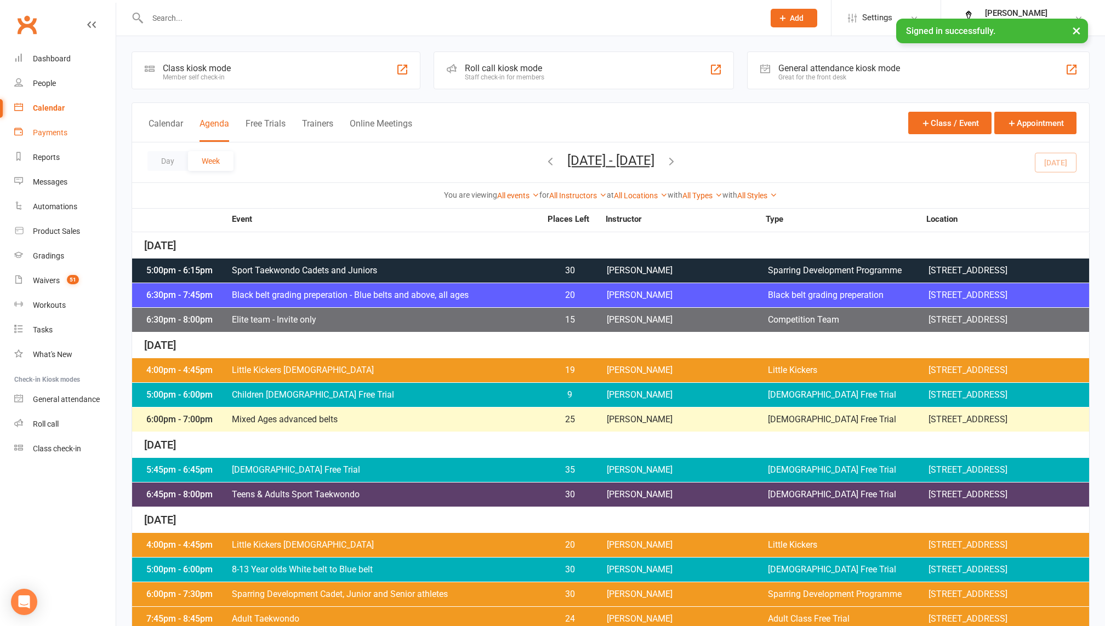
click at [62, 132] on div "Payments" at bounding box center [50, 132] width 35 height 9
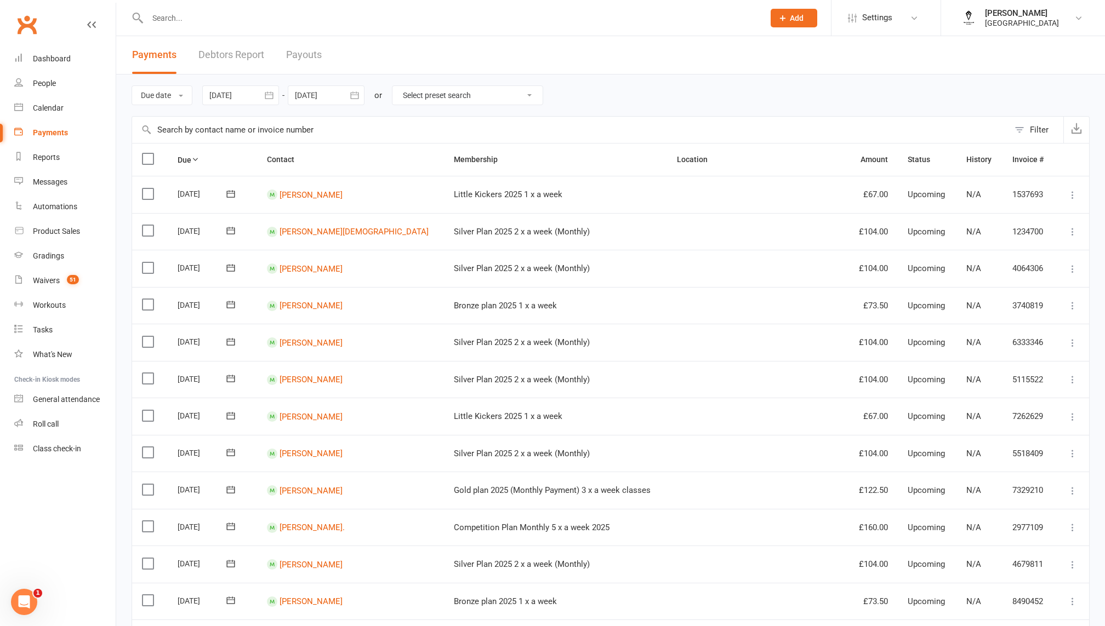
click at [229, 90] on div at bounding box center [240, 96] width 77 height 20
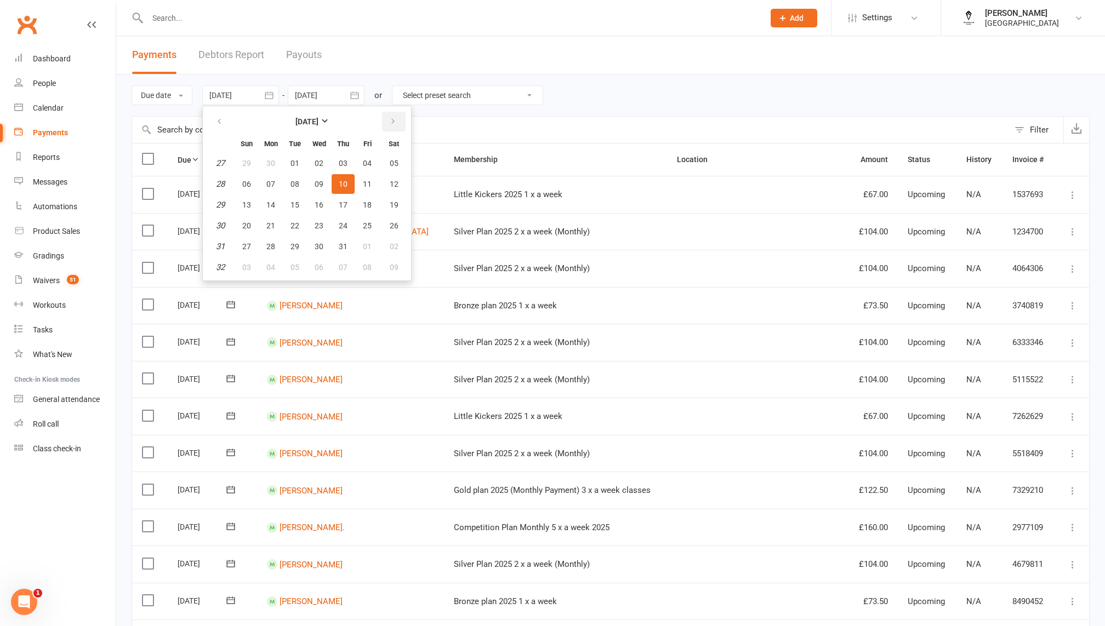
click at [398, 120] on button "button" at bounding box center [394, 122] width 24 height 20
click at [243, 203] on span "10" at bounding box center [246, 205] width 9 height 9
type input "[DATE]"
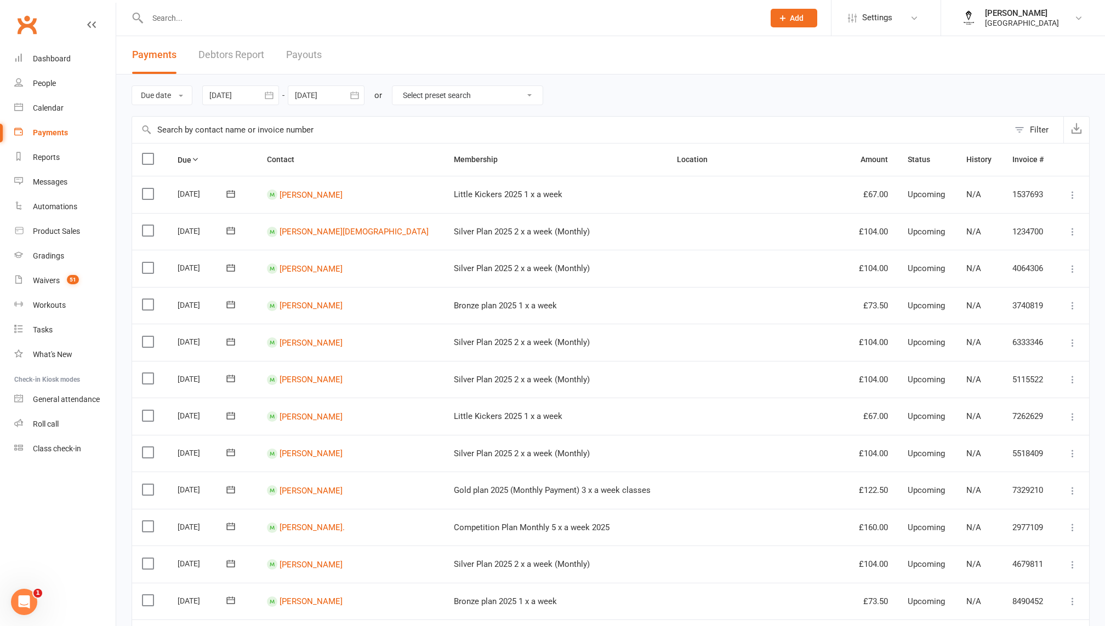
click at [314, 94] on div at bounding box center [326, 96] width 77 height 20
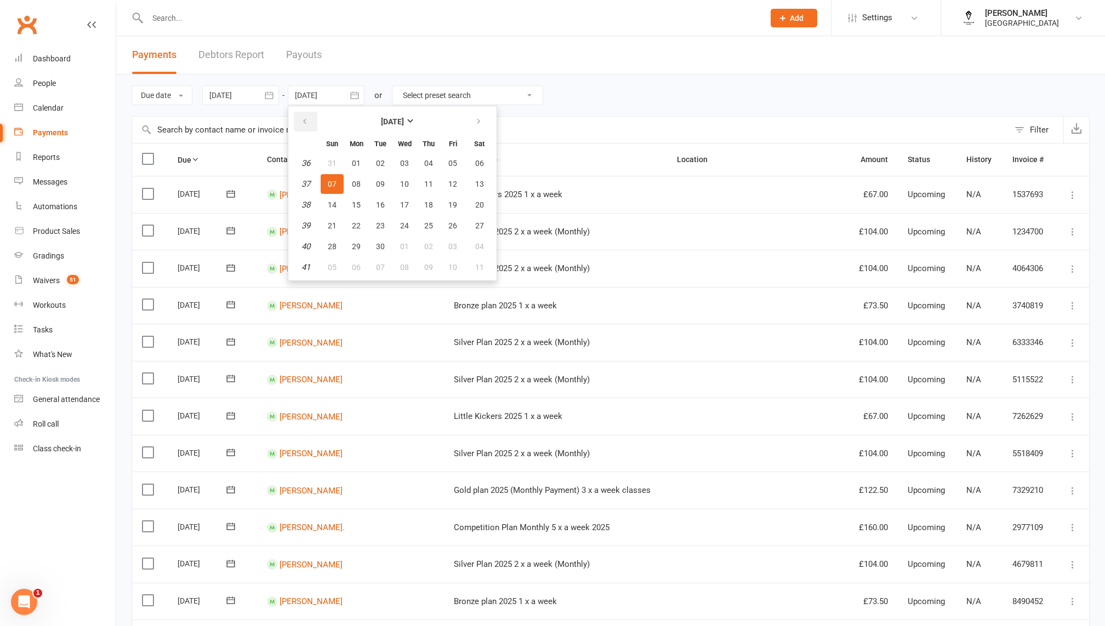
click at [307, 123] on icon "button" at bounding box center [305, 121] width 8 height 9
click at [332, 269] on span "31" at bounding box center [332, 267] width 9 height 9
type input "[DATE]"
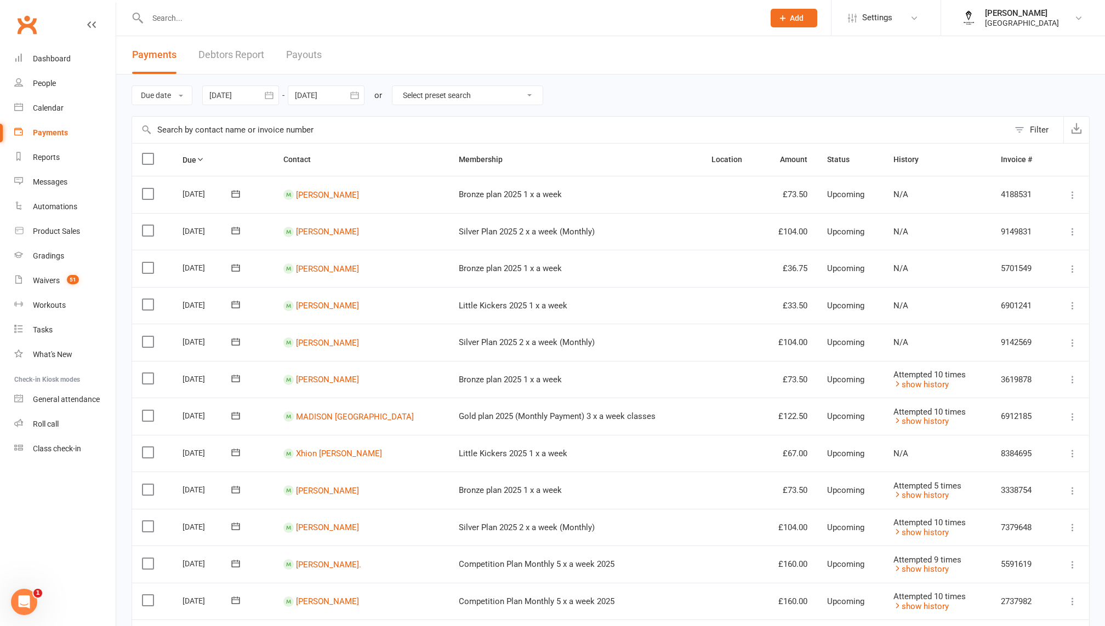
click at [248, 100] on div at bounding box center [240, 96] width 77 height 20
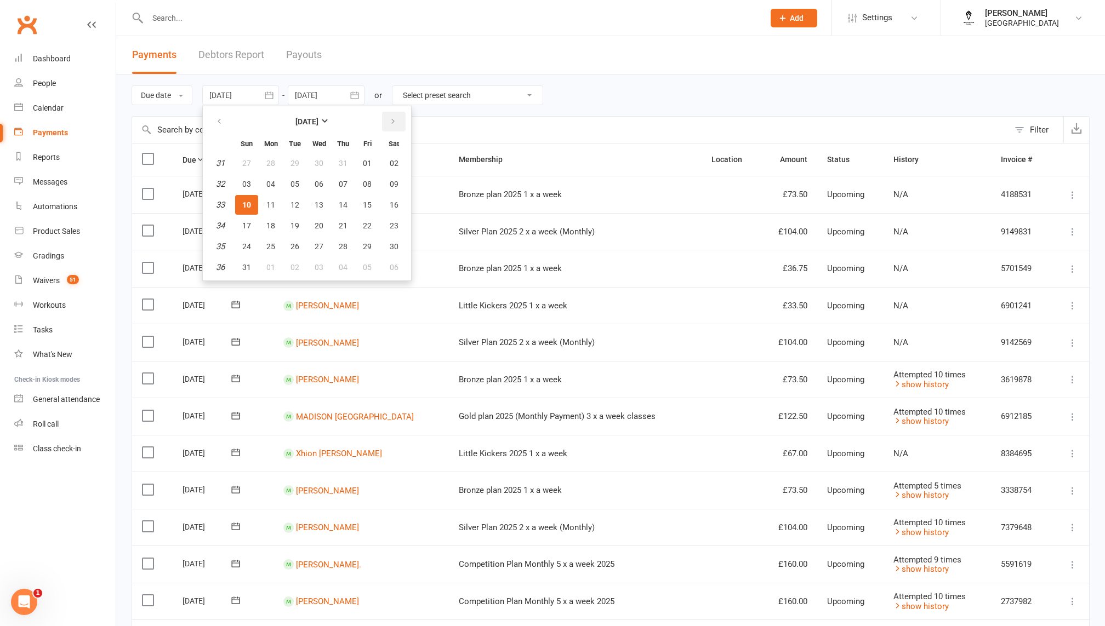
click at [402, 125] on button "button" at bounding box center [394, 122] width 24 height 20
click at [282, 165] on button "01" at bounding box center [270, 163] width 23 height 20
type input "[DATE]"
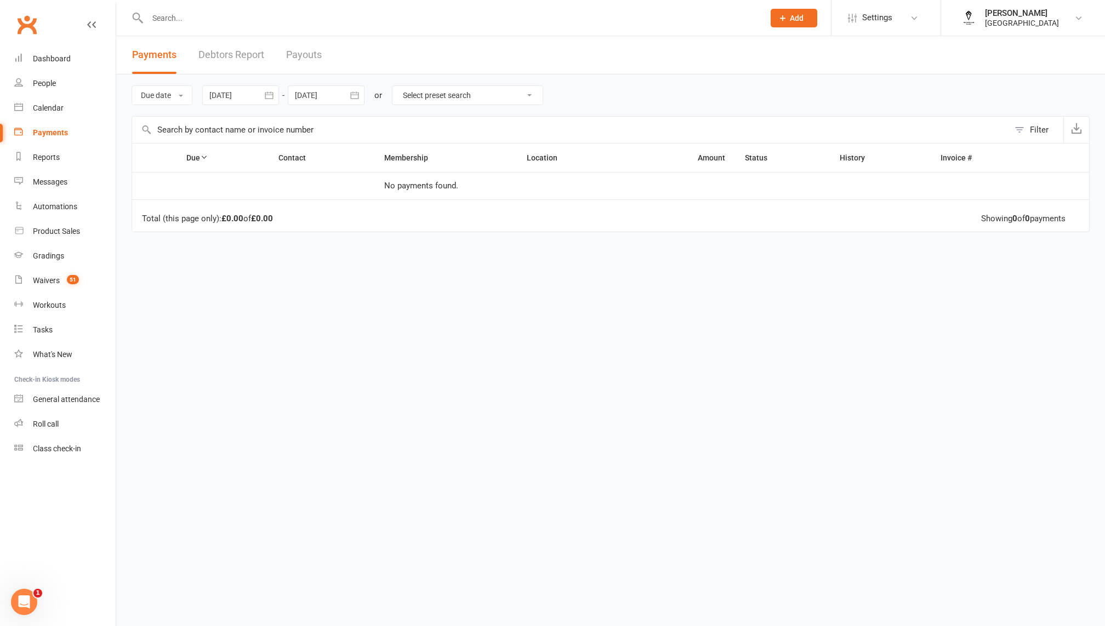
click at [324, 101] on div at bounding box center [326, 96] width 77 height 20
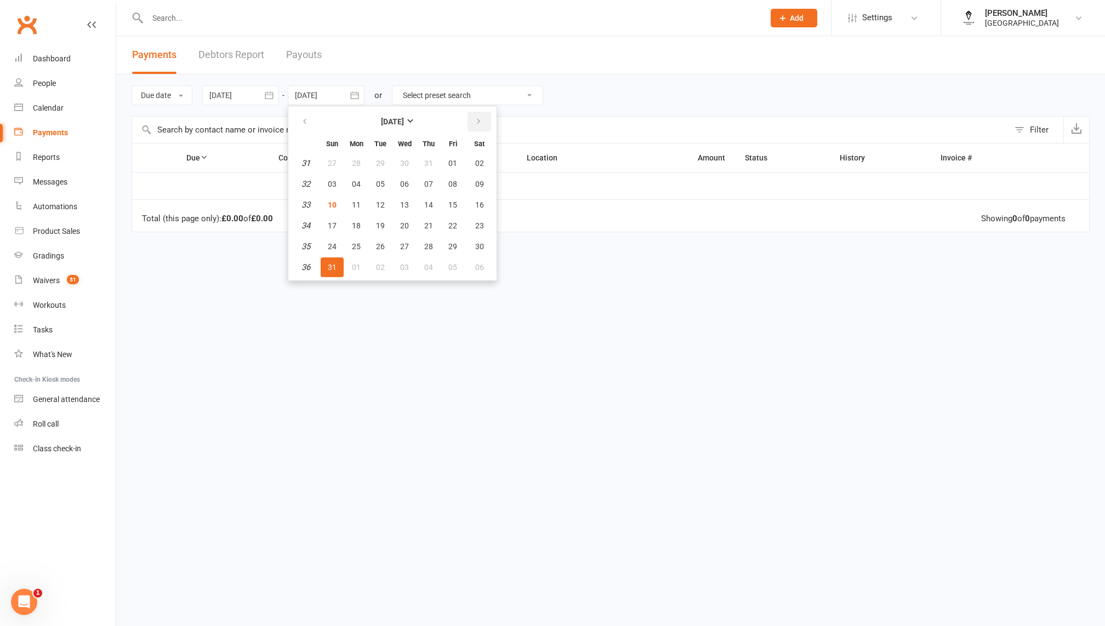
click at [481, 120] on icon "button" at bounding box center [479, 121] width 8 height 9
click at [386, 248] on button "30" at bounding box center [380, 247] width 23 height 20
type input "[DATE]"
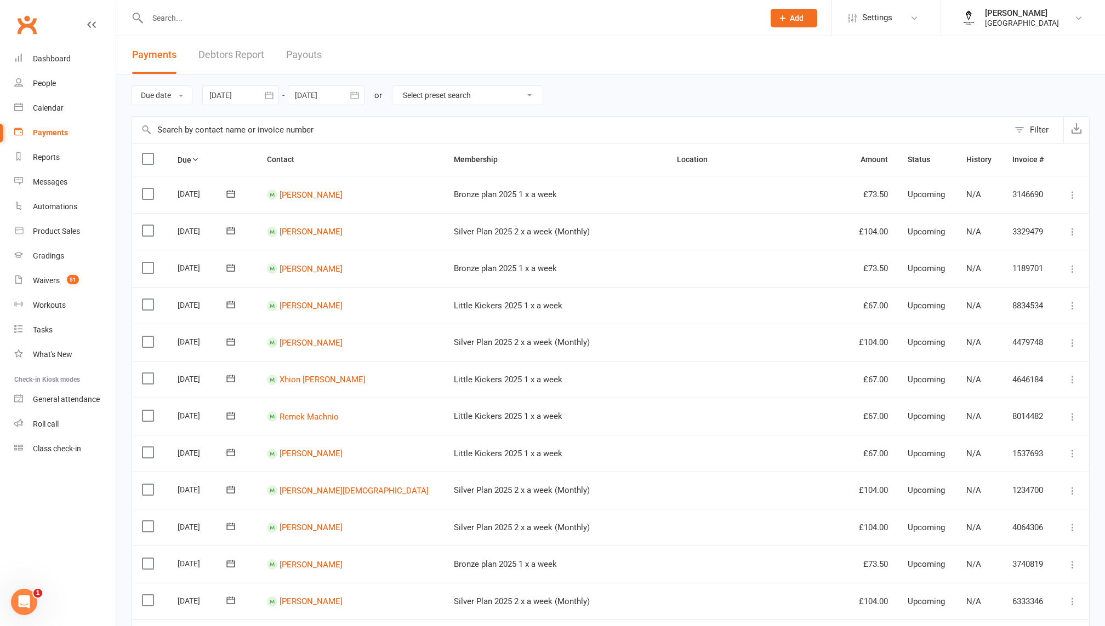
click at [253, 94] on div at bounding box center [240, 96] width 77 height 20
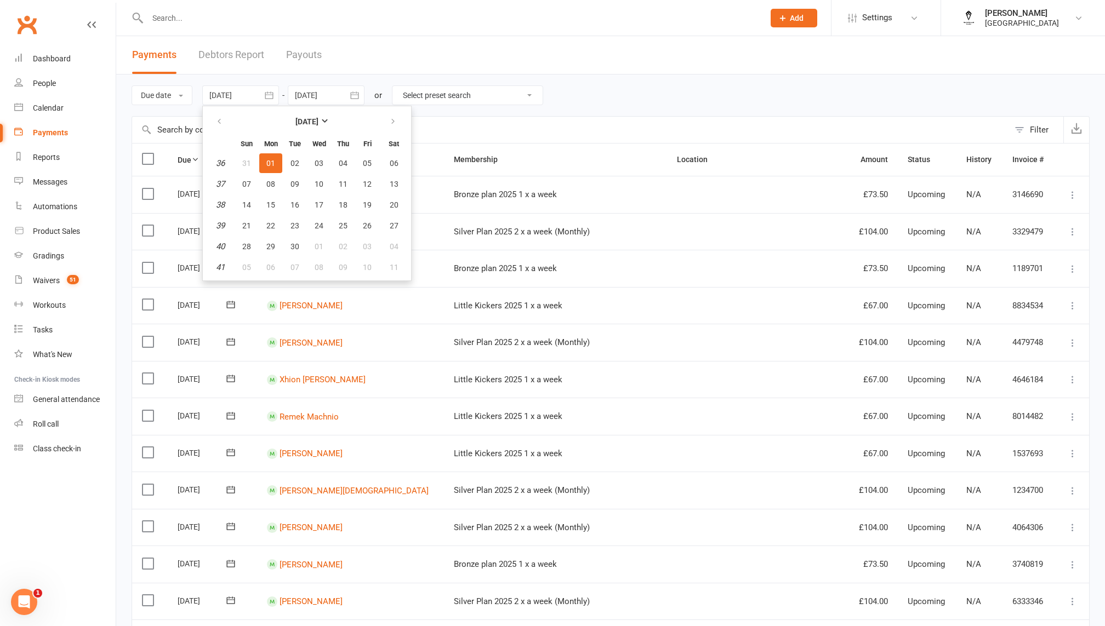
click at [224, 94] on div at bounding box center [240, 96] width 77 height 20
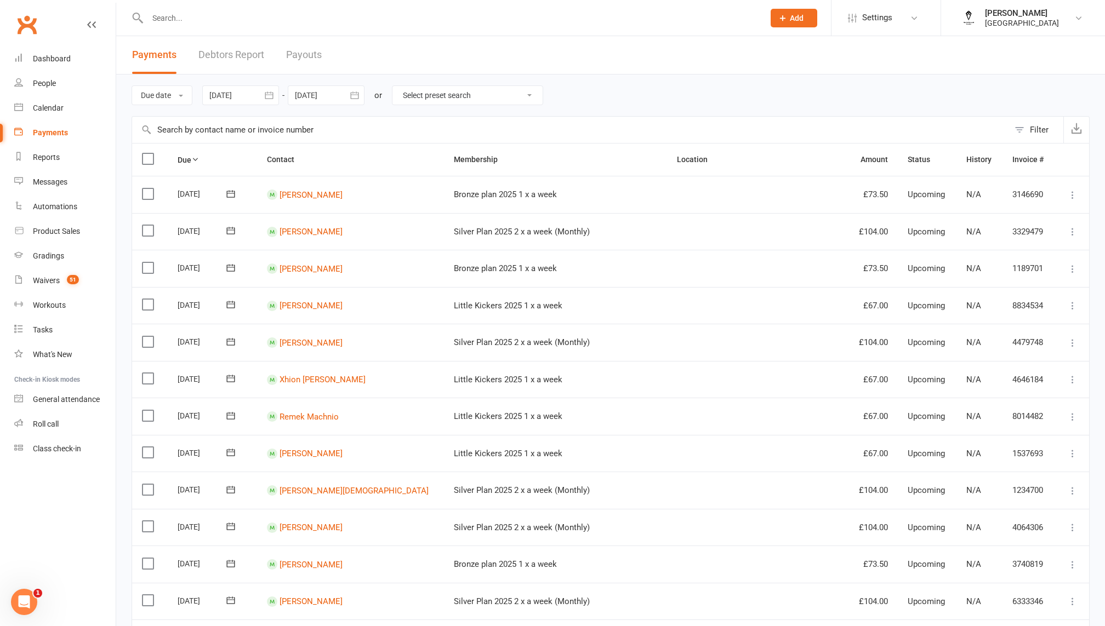
click at [224, 94] on div at bounding box center [240, 96] width 77 height 20
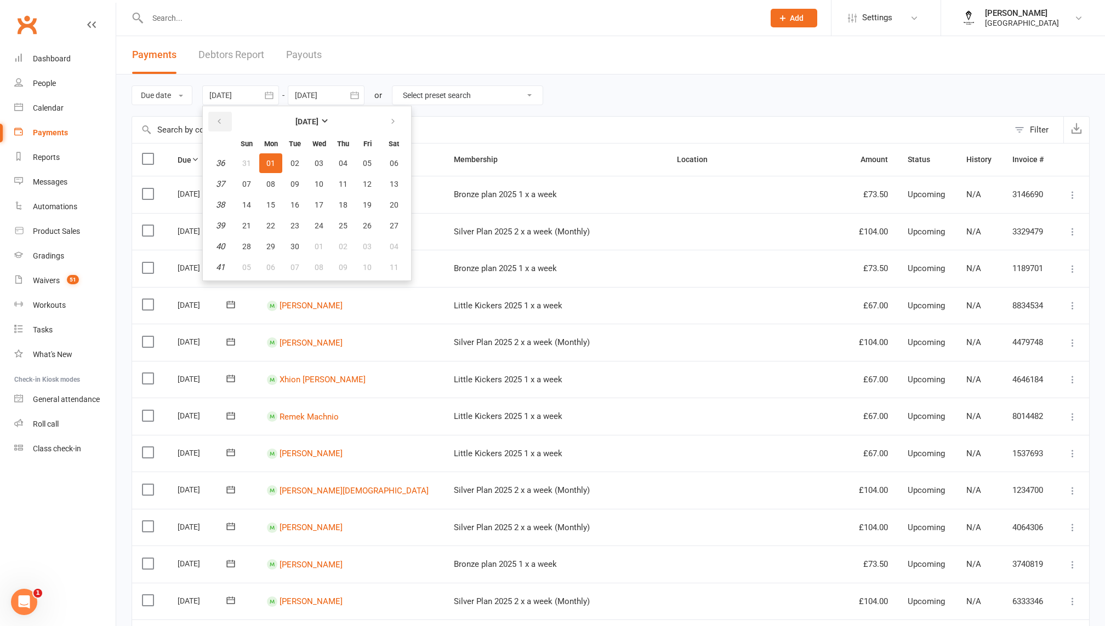
click at [226, 120] on button "button" at bounding box center [220, 122] width 24 height 20
click at [365, 167] on span "01" at bounding box center [367, 163] width 9 height 9
type input "[DATE]"
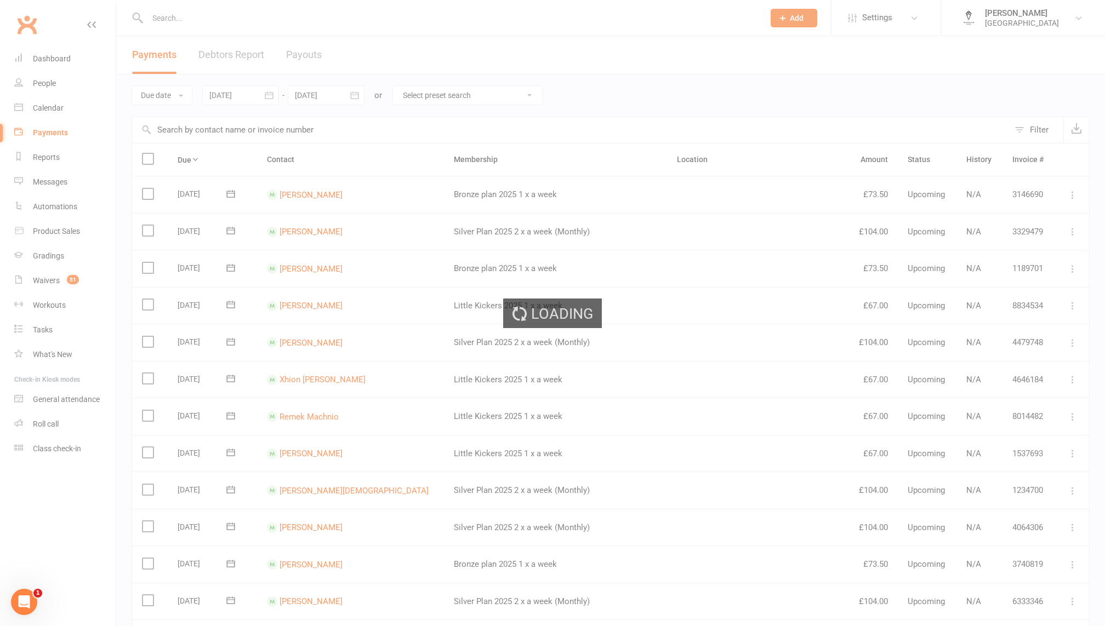
click at [351, 93] on div "Loading" at bounding box center [552, 313] width 1105 height 626
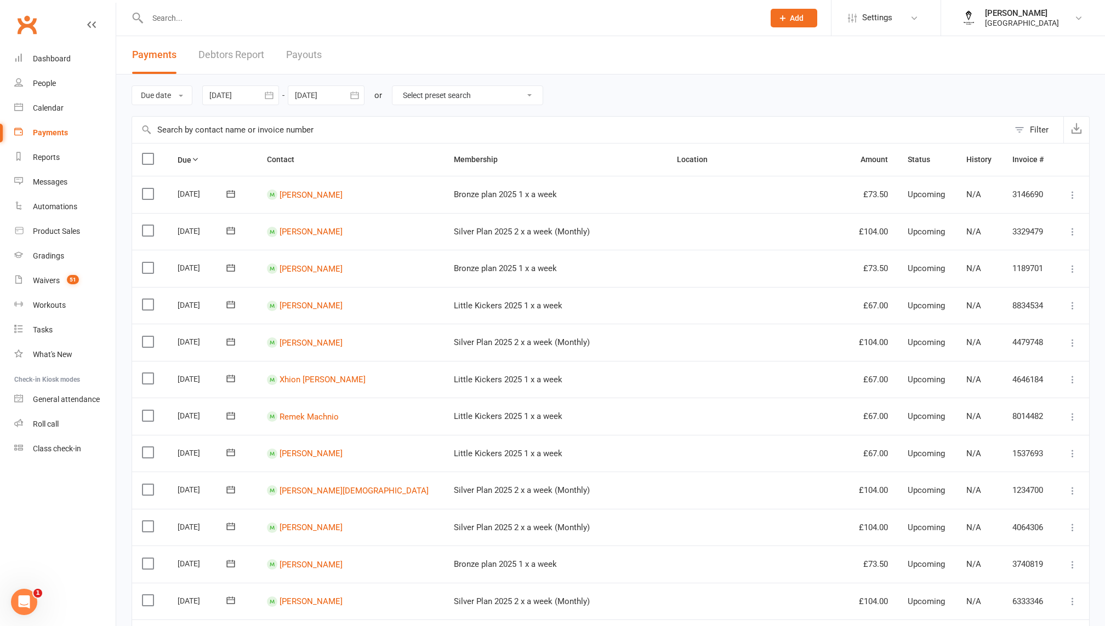
click at [351, 93] on icon "button" at bounding box center [354, 95] width 11 height 11
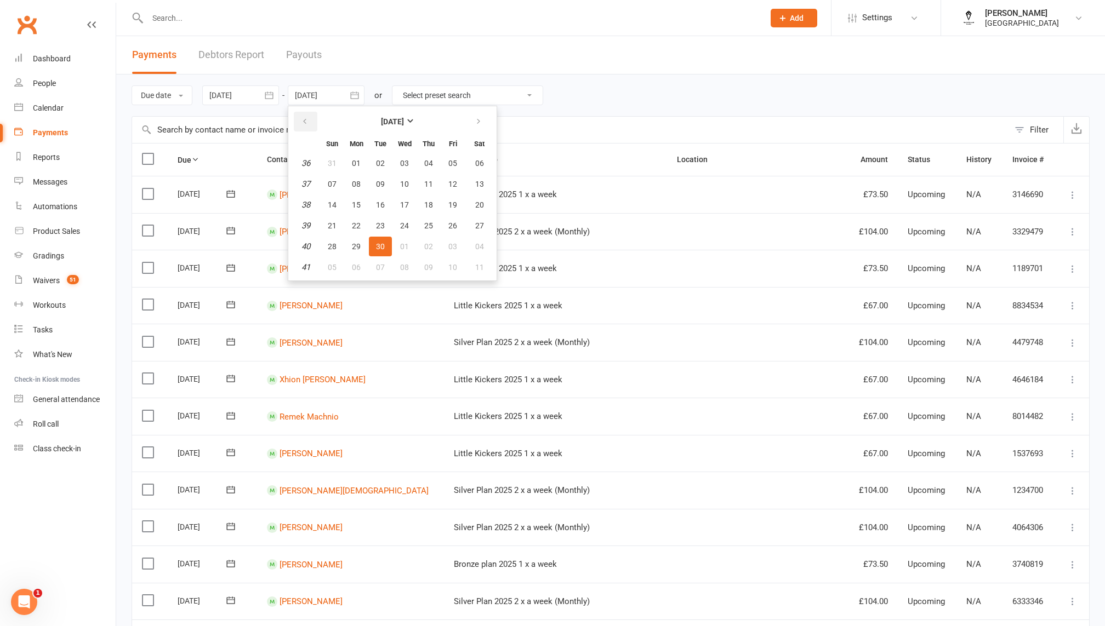
click at [303, 119] on icon "button" at bounding box center [305, 121] width 8 height 9
click at [335, 269] on span "31" at bounding box center [332, 267] width 9 height 9
type input "[DATE]"
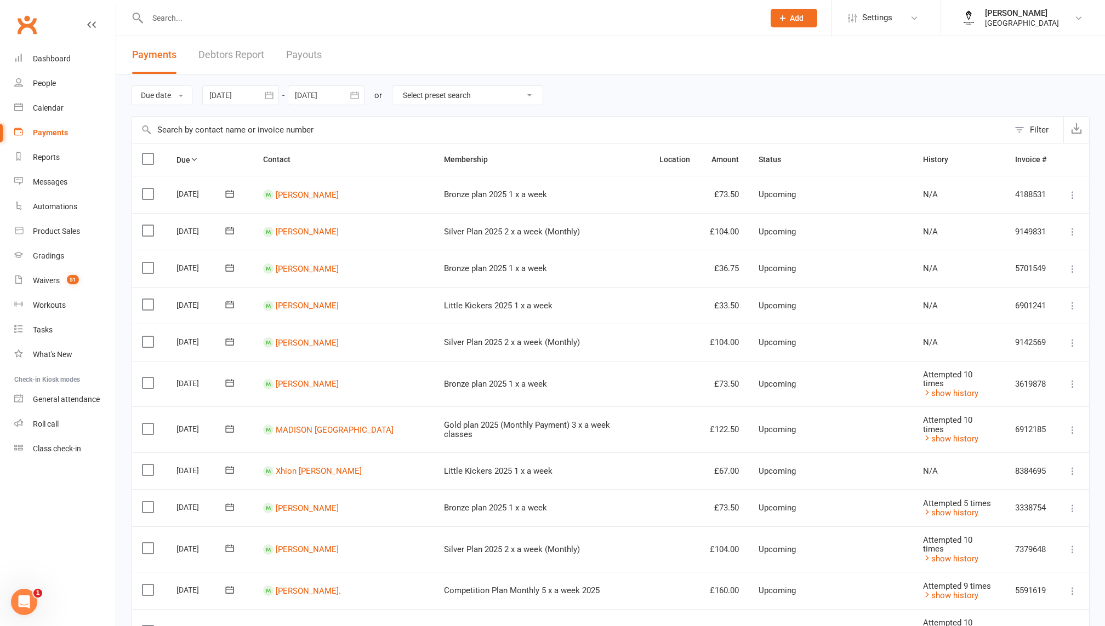
click at [242, 84] on div "Due date Due date Date paid Date failed [DATE] [DATE] Sun Mon Tue Wed Thu Fri S…" at bounding box center [611, 96] width 958 height 42
click at [242, 96] on div at bounding box center [240, 96] width 77 height 20
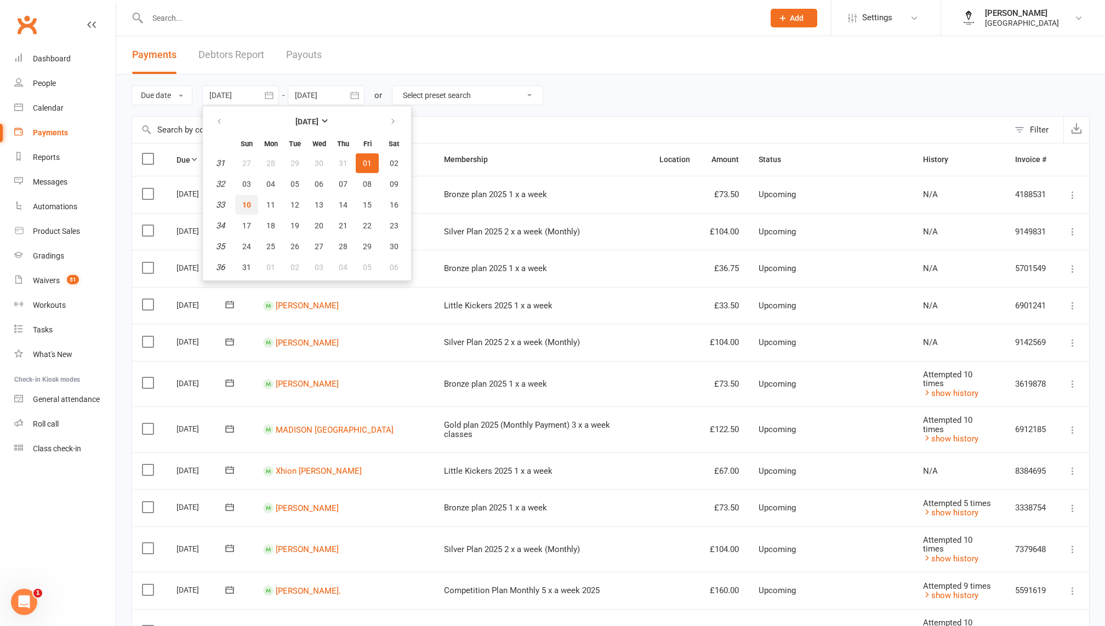
click at [257, 208] on button "10" at bounding box center [246, 205] width 23 height 20
type input "[DATE]"
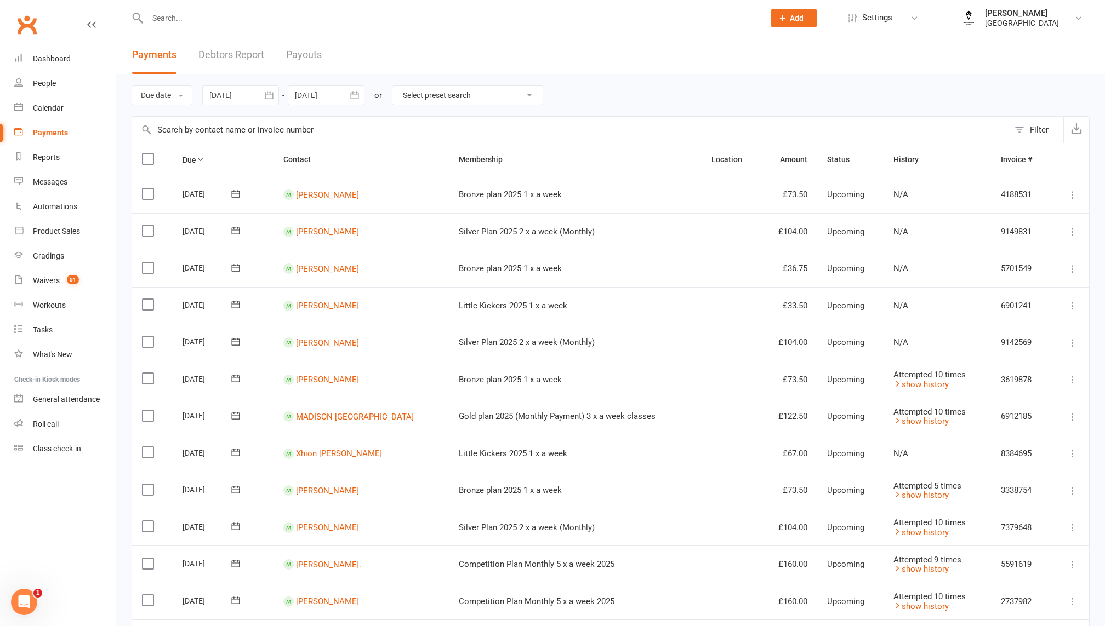
scroll to position [179, 0]
